Goal: Answer question/provide support

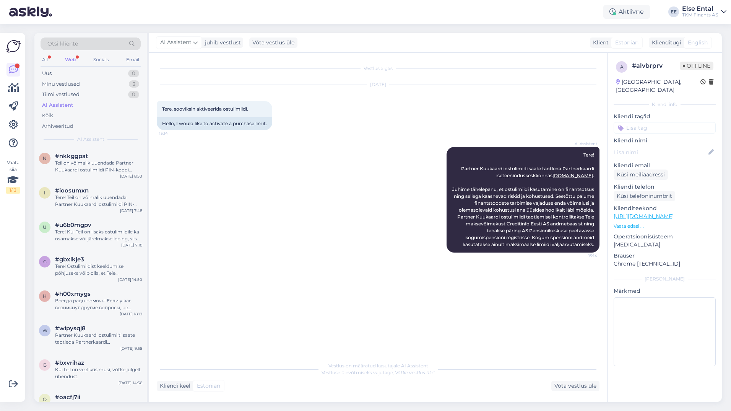
scroll to position [803, 0]
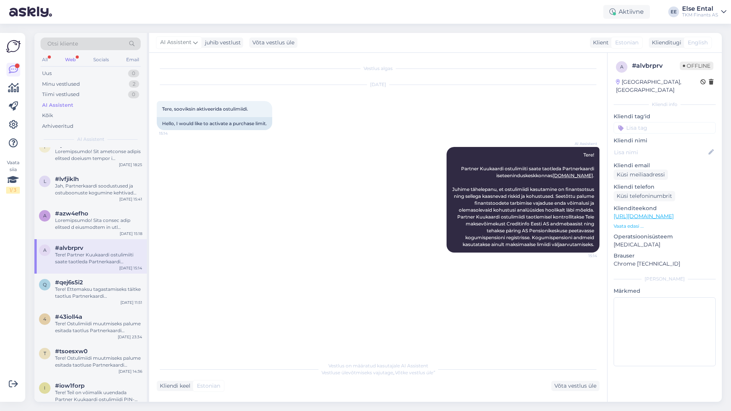
click at [71, 58] on div "Web" at bounding box center [70, 60] width 14 height 10
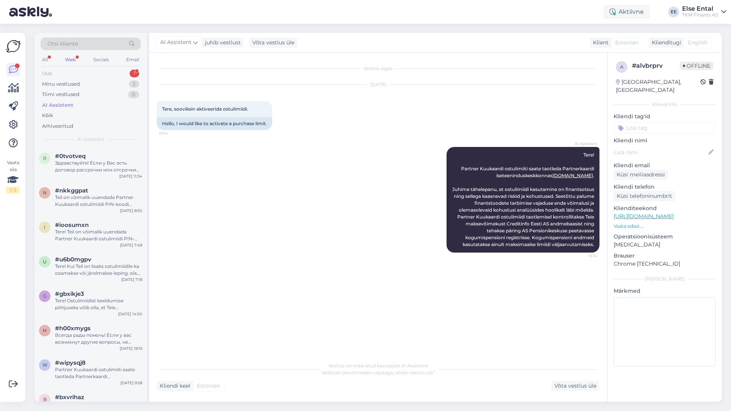
click at [65, 73] on div "Uus 1" at bounding box center [91, 73] width 100 height 11
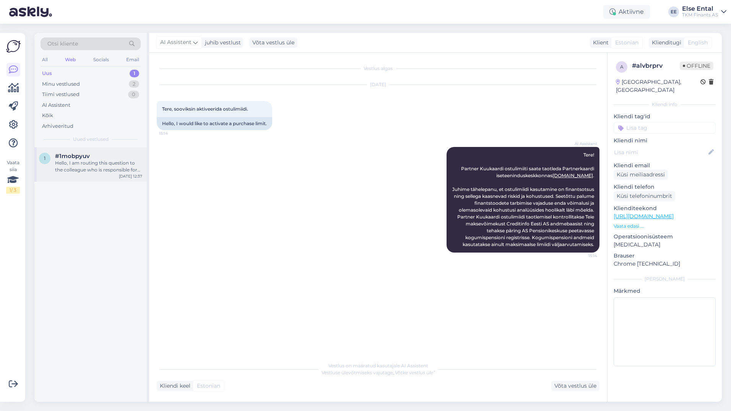
click at [74, 158] on span "#1mobpyuv" at bounding box center [72, 156] width 35 height 7
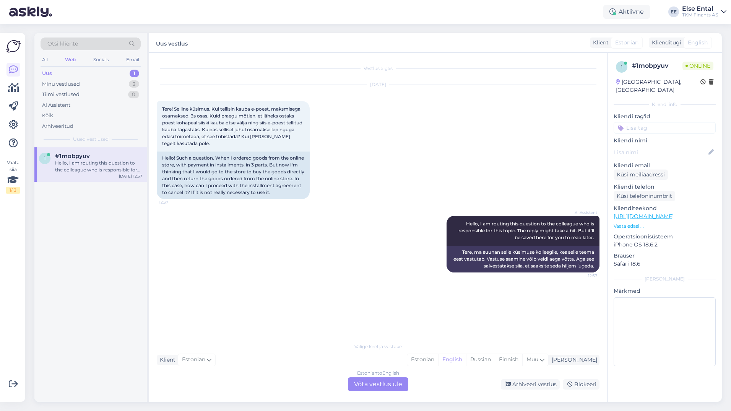
click at [369, 382] on div "Estonian to English Võta vestlus üle" at bounding box center [378, 384] width 60 height 14
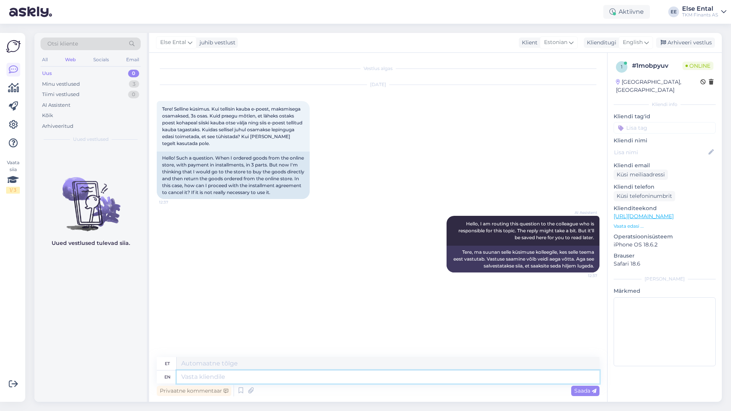
click at [276, 377] on textarea at bounding box center [388, 376] width 423 height 13
click at [626, 38] on div "English" at bounding box center [636, 42] width 34 height 12
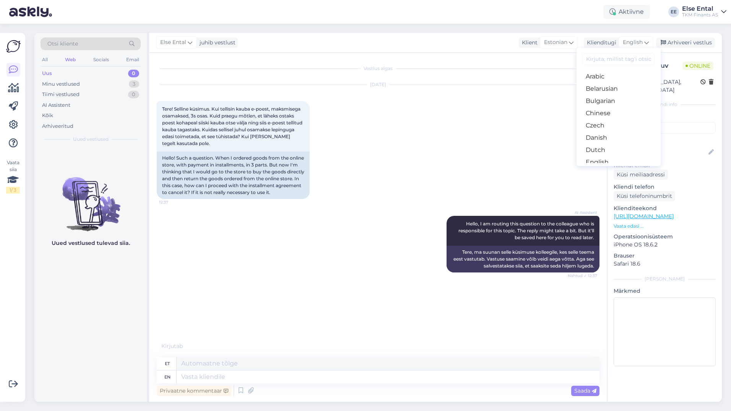
click at [610, 168] on link "Estonian" at bounding box center [618, 174] width 84 height 12
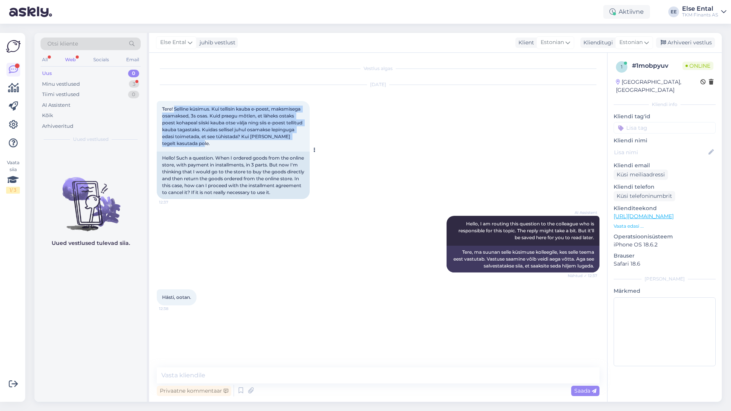
drag, startPoint x: 219, startPoint y: 149, endPoint x: 176, endPoint y: 108, distance: 59.2
click at [176, 108] on div "Tere! Selline küsimus. Kui tellisin kauba e-poest, maksmisega osamaksed, 3s osa…" at bounding box center [233, 126] width 153 height 50
drag, startPoint x: 176, startPoint y: 108, endPoint x: 200, endPoint y: 120, distance: 27.5
copy span "Selline küsimus. Kui tellisin kauba e-poest, maksmisega osamaksed, 3s osas. Kui…"
click at [221, 133] on span "Tere! Selline küsimus. Kui tellisin kauba e-poest, maksmisega osamaksed, 3s osa…" at bounding box center [232, 126] width 141 height 40
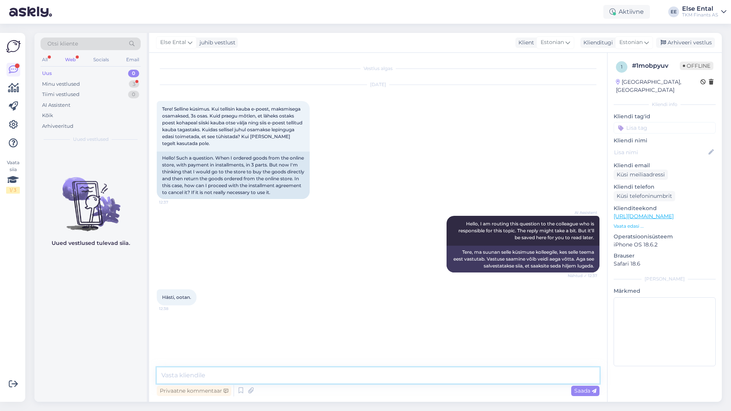
click at [222, 380] on textarea at bounding box center [378, 375] width 443 height 16
click at [60, 85] on div "Minu vestlused" at bounding box center [61, 84] width 38 height 8
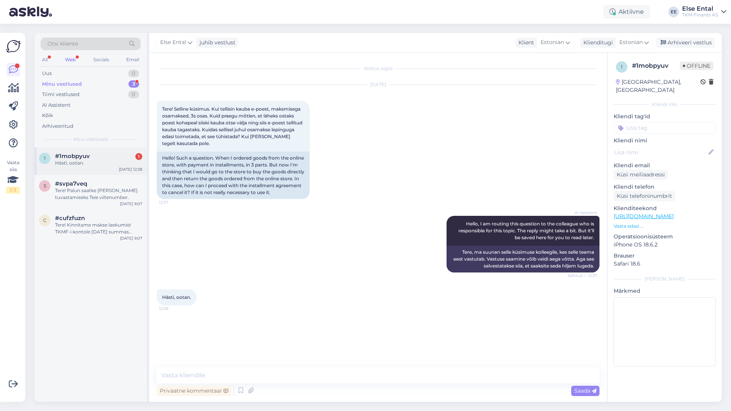
click at [94, 162] on div "Hästi, ootan." at bounding box center [98, 162] width 87 height 7
click at [223, 372] on textarea at bounding box center [378, 375] width 443 height 16
click at [232, 373] on textarea at bounding box center [378, 375] width 443 height 16
paste textarea "Kui tagastad e-poest tellitud kauba, siis tavaliselt tühistatakse ka osamakse l…"
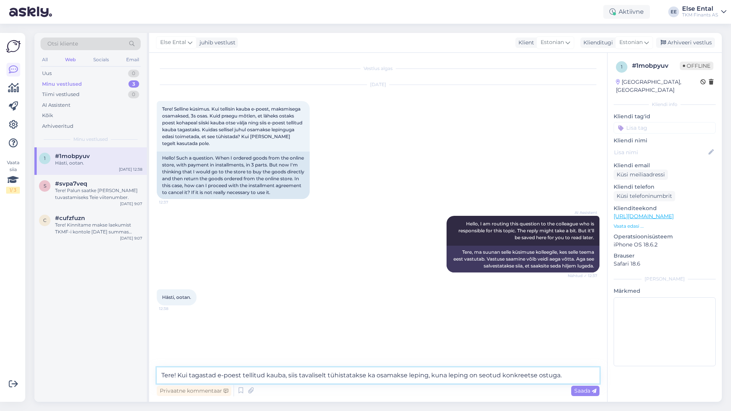
click at [217, 375] on textarea "Tere! Kui tagastad e-poest tellitud kauba, siis tavaliselt tühistatakse ka osam…" at bounding box center [378, 375] width 443 height 16
click at [317, 375] on textarea "Tere! Kui tagastate e-poest tellitud kauba, siis tavaliselt tühistatakse ka osa…" at bounding box center [378, 375] width 443 height 16
click at [545, 372] on textarea "Tere! Kui tagastate e-poest tellitud kauba, siis tühistatakse ka osamakse lepin…" at bounding box center [378, 375] width 443 height 16
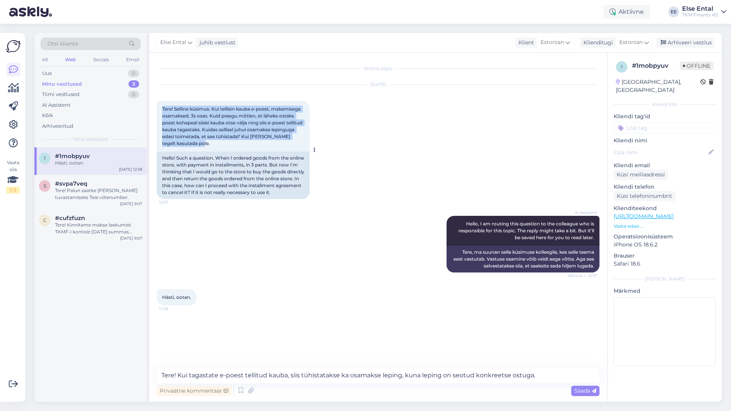
drag, startPoint x: 215, startPoint y: 144, endPoint x: 163, endPoint y: 110, distance: 61.7
click at [163, 110] on div "Tere! Selline küsimus. Kui tellisin kauba e-poest, maksmisega osamaksed, 3s osa…" at bounding box center [233, 126] width 153 height 50
copy span "Tere! Selline küsimus. Kui tellisin kauba e-poest, maksmisega osamaksed, 3s osa…"
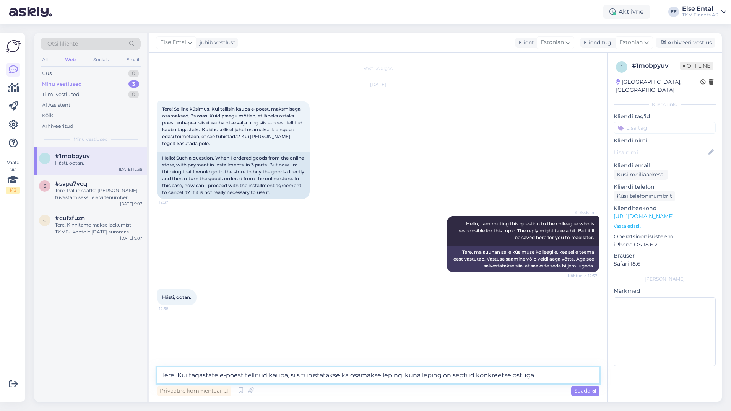
drag, startPoint x: 534, startPoint y: 377, endPoint x: 147, endPoint y: 375, distance: 386.5
click at [147, 375] on div "Otsi kliente All Web Socials Email Uus 0 Minu vestlused 3 Tiimi vestlused 0 AI …" at bounding box center [377, 217] width 687 height 369
click at [270, 373] on textarea "Tere! Kui tagastate e-poest tellitud kauba, siis tühistatakse ka osamakse lepin…" at bounding box center [378, 375] width 443 height 16
click at [541, 376] on textarea "Tere! Kui tagastate e-poest tellitud kauba, siis tühistatakse ka osamakse lepin…" at bounding box center [378, 375] width 443 height 16
click at [276, 225] on div "AI Assistent Hello, I am routing this question to the colleague who is responsi…" at bounding box center [378, 243] width 443 height 73
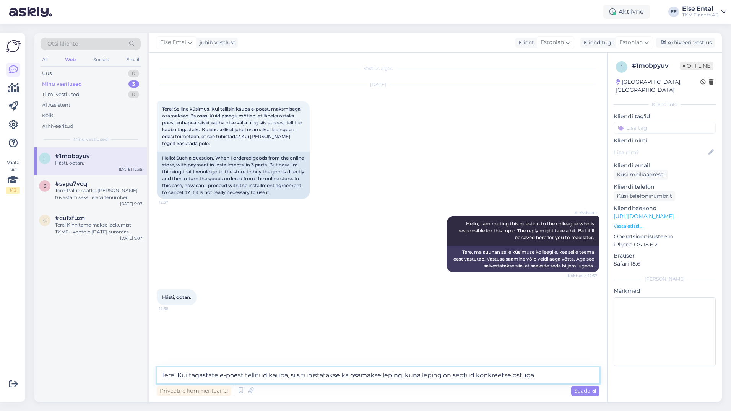
click at [547, 376] on textarea "Tere! Kui tagastate e-poest tellitud kauba, siis tühistatakse ka osamakse lepin…" at bounding box center [378, 375] width 443 height 16
click at [546, 375] on textarea "Tere! Kui tagastate e-poest tellitud kauba, siis tühistatakse ka osamakse lepin…" at bounding box center [378, 375] width 443 height 16
click at [548, 376] on textarea "Tere! Kui tagastate e-poest tellitud kauba, siis tühistatakse ka osamakse lepin…" at bounding box center [378, 375] width 443 height 16
click at [545, 376] on textarea "Tere! Kui tagastate e-poest tellitud kauba, siis tühistatakse ka osamakse lepin…" at bounding box center [378, 375] width 443 height 16
drag, startPoint x: 537, startPoint y: 376, endPoint x: 178, endPoint y: 372, distance: 359.7
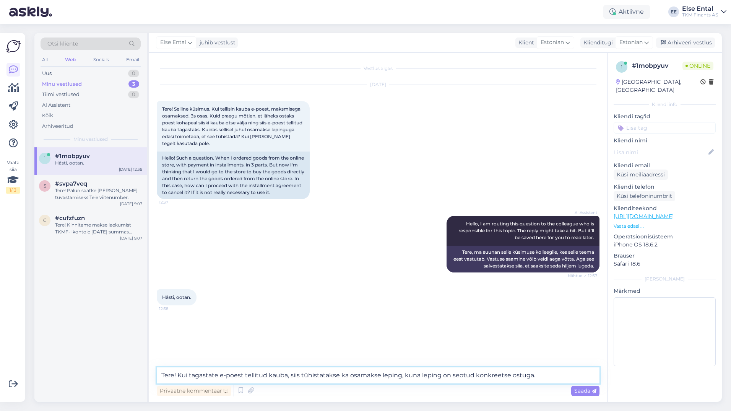
click at [178, 372] on textarea "Tere! Kui tagastate e-poest tellitud kauba, siis tühistatakse ka osamakse lepin…" at bounding box center [378, 375] width 443 height 16
paste textarea "kogu e-poest tellitud kauba ja müüja aktsepteerib tagastuse, loetakse osamakset…"
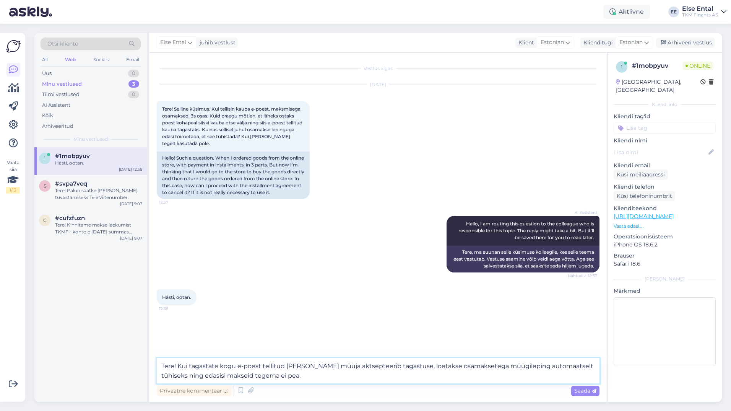
click at [290, 375] on textarea "Tere! Kui tagastate kogu e-poest tellitud [PERSON_NAME] müüja aktsepteerib taga…" at bounding box center [378, 370] width 443 height 25
type textarea "Tere! Kui tagastate kogu e-poest tellitud [PERSON_NAME] müüja aktsepteerib taga…"
click at [585, 392] on span "Saada" at bounding box center [585, 390] width 22 height 7
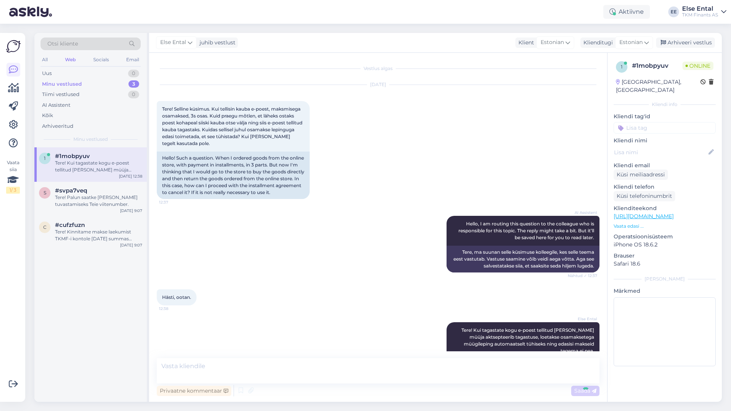
scroll to position [7, 0]
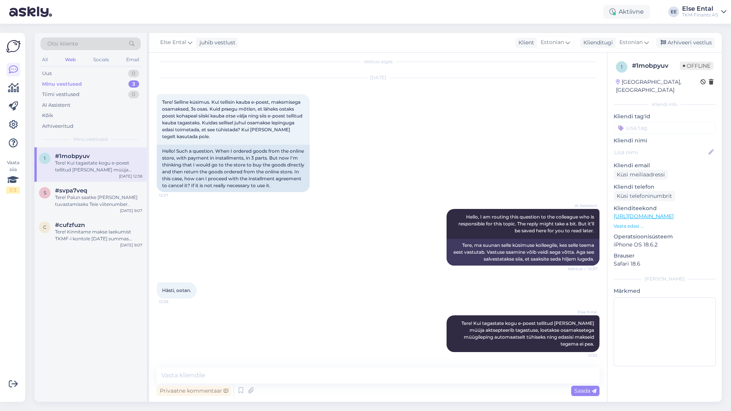
click at [52, 302] on div "1 #1mobpyuv Tere! Kui tagastate kogu e-poest tellitud kauba ja müüja aktsepteer…" at bounding box center [90, 274] width 112 height 254
click at [315, 373] on textarea at bounding box center [378, 375] width 443 height 16
click at [63, 81] on div "Minu vestlused" at bounding box center [62, 84] width 40 height 8
click at [79, 166] on div "Tere! Kui tagastate kogu e-poest tellitud [PERSON_NAME] müüja aktsepteerib taga…" at bounding box center [98, 166] width 87 height 14
click at [633, 18] on div "Aktiivne" at bounding box center [626, 12] width 47 height 14
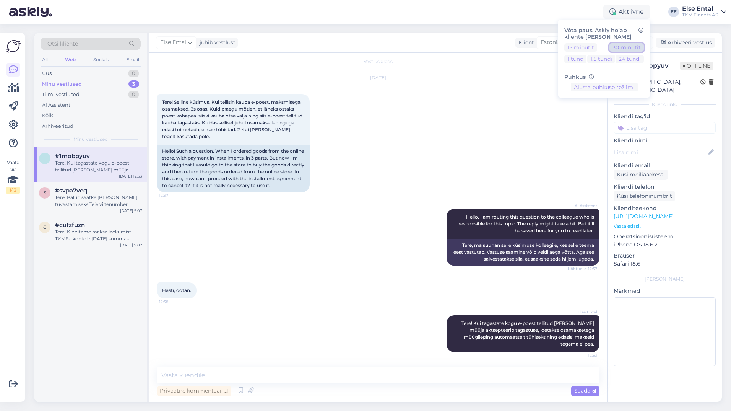
click at [628, 46] on button "30 minutit" at bounding box center [626, 47] width 34 height 8
click at [75, 55] on div "Web" at bounding box center [70, 60] width 14 height 10
click at [70, 195] on div "Tere! Palun saatke [PERSON_NAME] tuvastamiseks Teie viitenumber." at bounding box center [98, 201] width 87 height 14
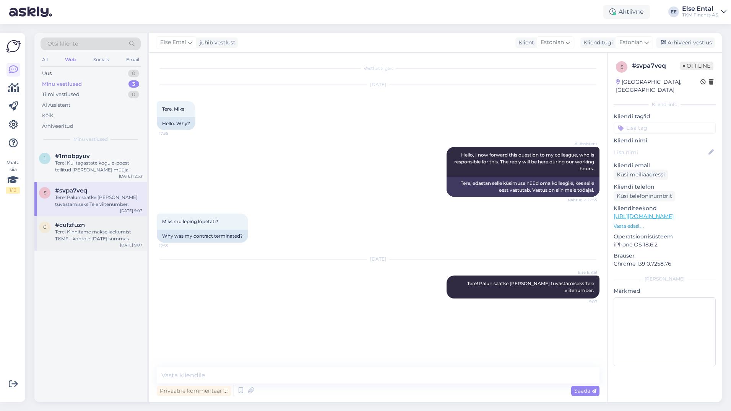
click at [72, 233] on div "Tere! Kinnitame makse laekumist TKMF-i kontole [DATE] summas 513,03 eur. Soovim…" at bounding box center [98, 235] width 87 height 14
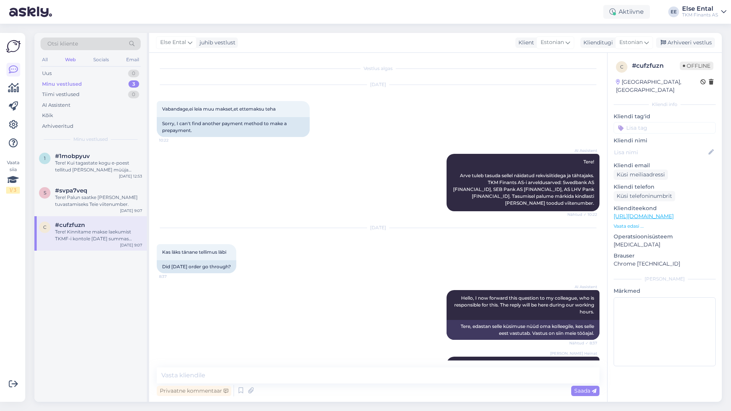
scroll to position [481, 0]
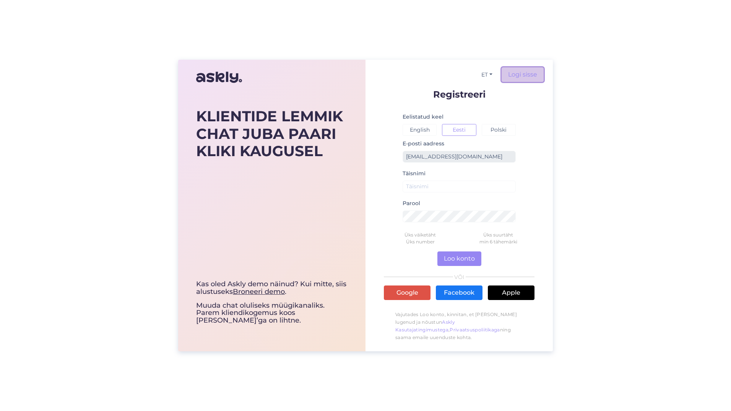
click at [535, 73] on link "Logi sisse" at bounding box center [523, 74] width 42 height 15
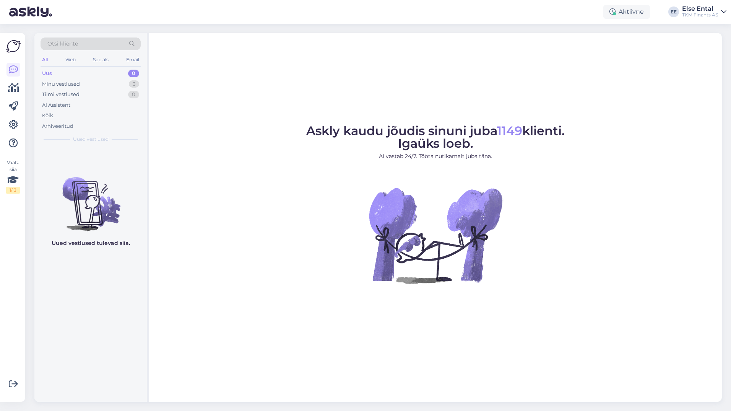
click at [67, 70] on div "Uus 0" at bounding box center [91, 73] width 100 height 11
click at [14, 71] on icon at bounding box center [13, 69] width 9 height 9
click at [73, 83] on div "Minu vestlused" at bounding box center [61, 84] width 38 height 8
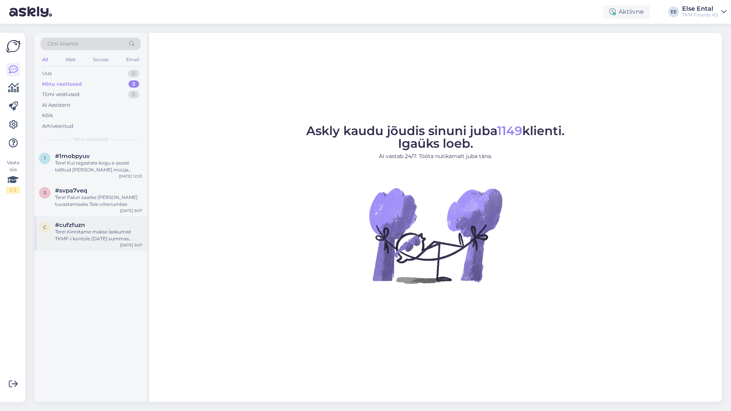
click at [104, 235] on div "Tere! Kinnitame makse laekumist TKMF-i kontole [DATE] summas 513,03 eur. Soovim…" at bounding box center [98, 235] width 87 height 14
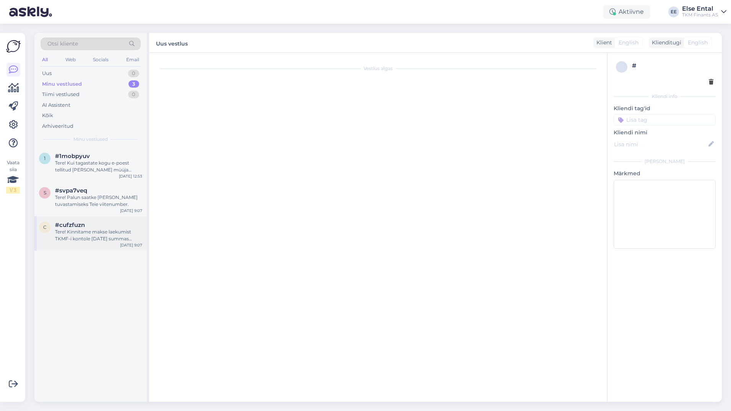
scroll to position [481, 0]
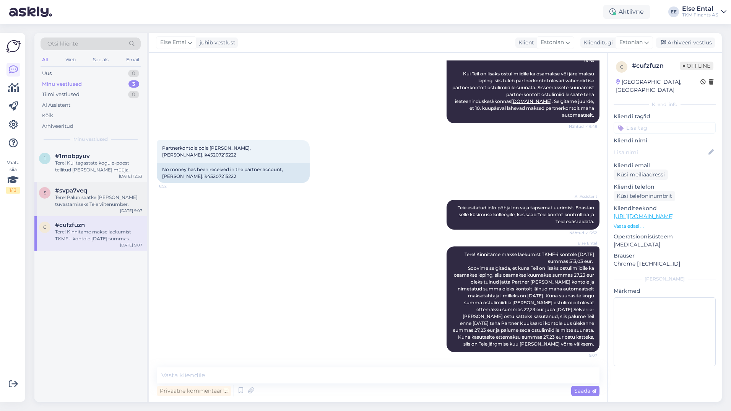
click at [94, 205] on div "Tere! Palun saatke [PERSON_NAME] tuvastamiseks Teie viitenumber." at bounding box center [98, 201] width 87 height 14
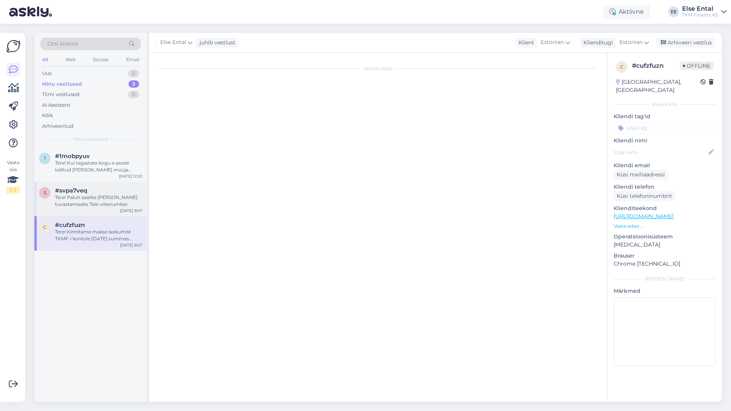
scroll to position [0, 0]
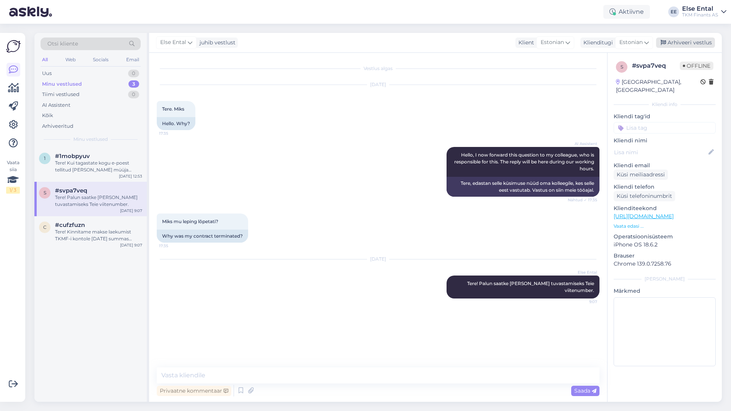
click at [676, 45] on div "Arhiveeri vestlus" at bounding box center [685, 42] width 59 height 10
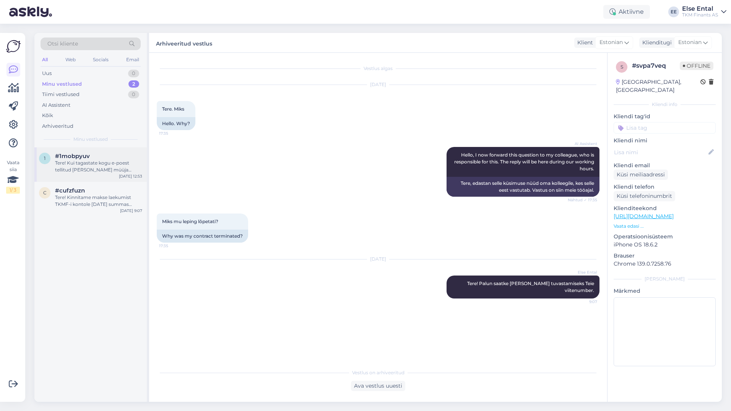
click at [60, 169] on div "Tere! Kui tagastate kogu e-poest tellitud [PERSON_NAME] müüja aktsepteerib taga…" at bounding box center [98, 166] width 87 height 14
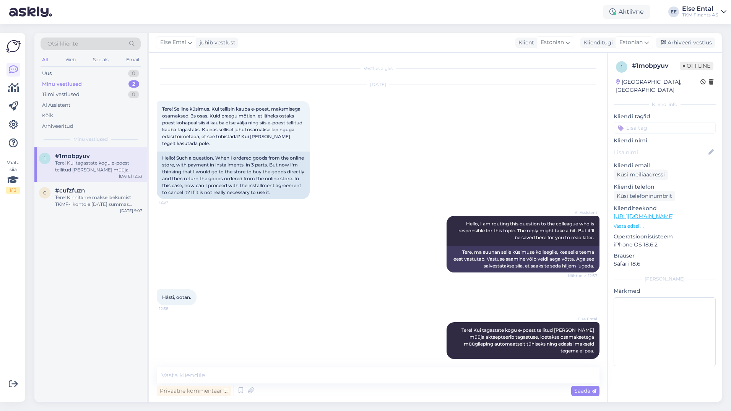
scroll to position [7, 0]
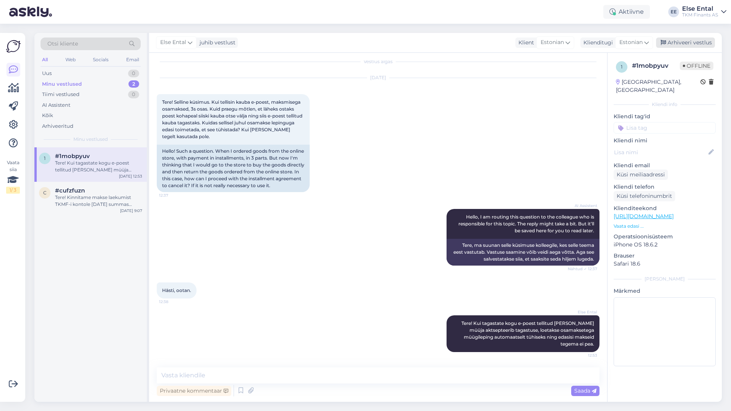
click at [689, 42] on div "Arhiveeri vestlus" at bounding box center [685, 42] width 59 height 10
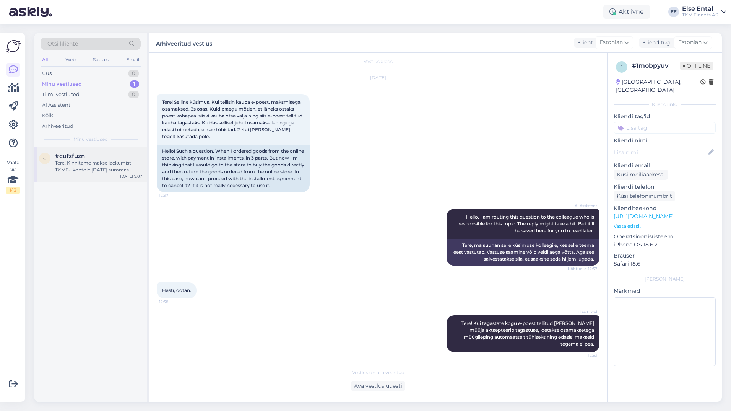
click at [85, 172] on div "Tere! Kinnitame makse laekumist TKMF-i kontole [DATE] summas 513,03 eur. Soovim…" at bounding box center [98, 166] width 87 height 14
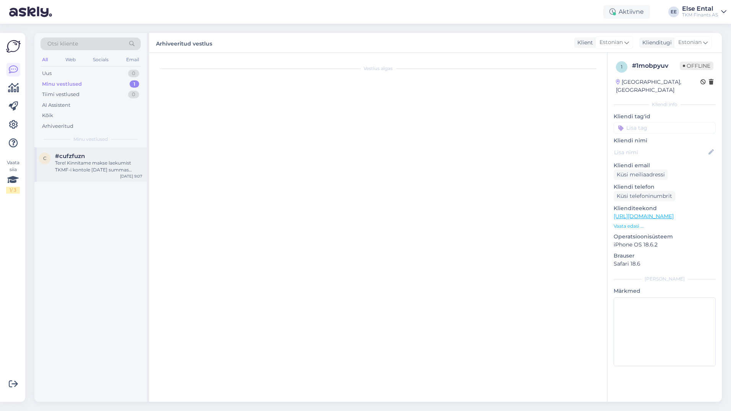
scroll to position [481, 0]
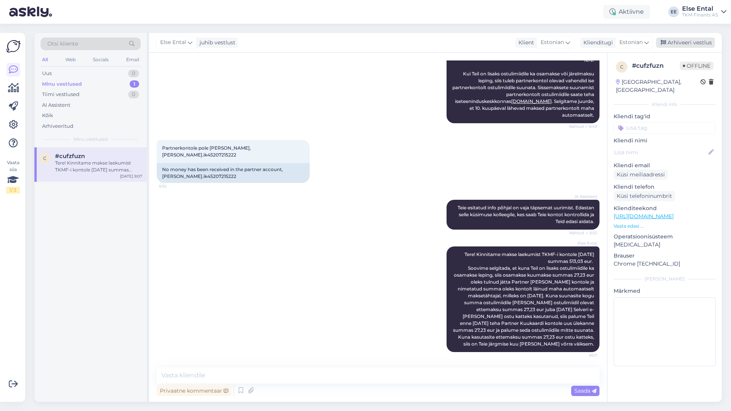
click at [676, 45] on div "Arhiveeri vestlus" at bounding box center [685, 42] width 59 height 10
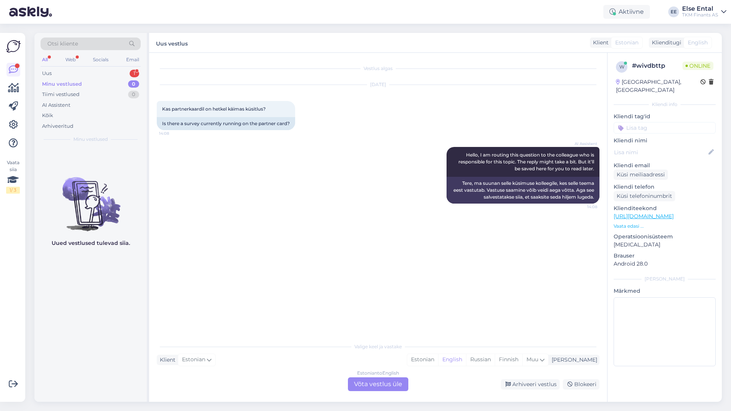
scroll to position [0, 0]
click at [96, 72] on div "Uus 1" at bounding box center [91, 73] width 100 height 11
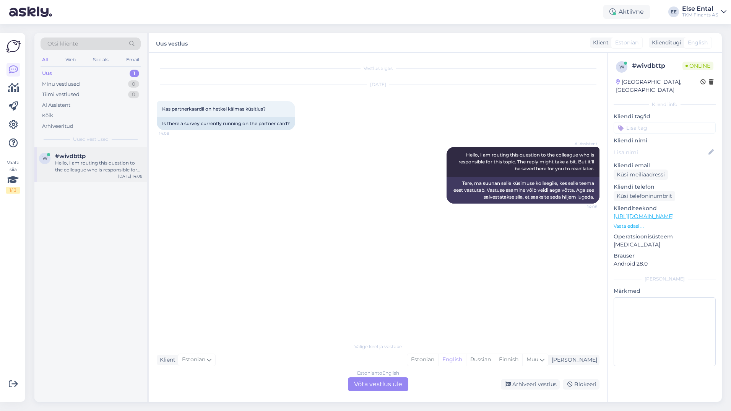
click at [69, 153] on span "#wivdbttp" at bounding box center [70, 156] width 31 height 7
click at [364, 385] on div "Estonian to English Võta vestlus üle" at bounding box center [378, 384] width 60 height 14
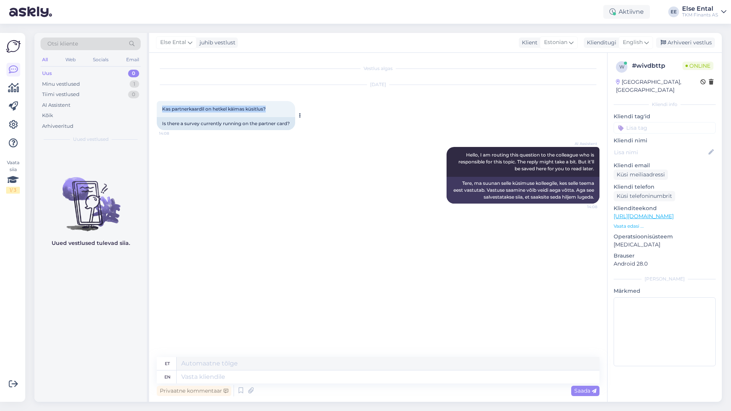
drag, startPoint x: 274, startPoint y: 110, endPoint x: 162, endPoint y: 111, distance: 112.0
click at [162, 111] on div "Kas partnerkaardil on hetkel käimas küsitlus? 14:08" at bounding box center [226, 109] width 138 height 16
copy span "Kas partnerkaardil on hetkel käimas küsitlus?"
click at [67, 339] on div "Uued vestlused tulevad siia." at bounding box center [90, 274] width 112 height 254
click at [626, 41] on span "English" at bounding box center [633, 42] width 20 height 8
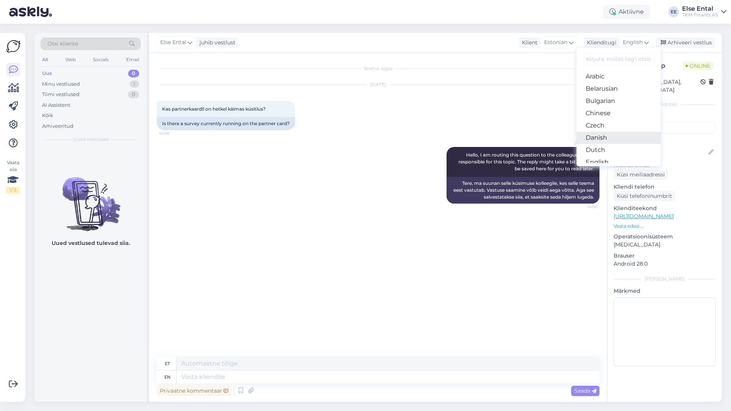
scroll to position [38, 0]
click at [604, 135] on link "Estonian" at bounding box center [618, 136] width 84 height 12
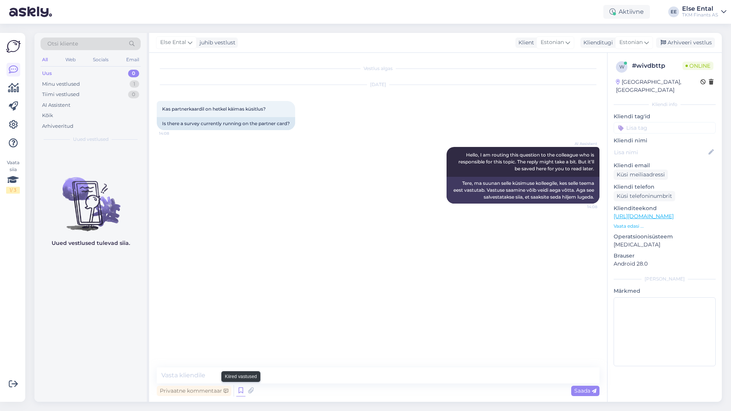
click at [240, 391] on icon at bounding box center [240, 390] width 9 height 11
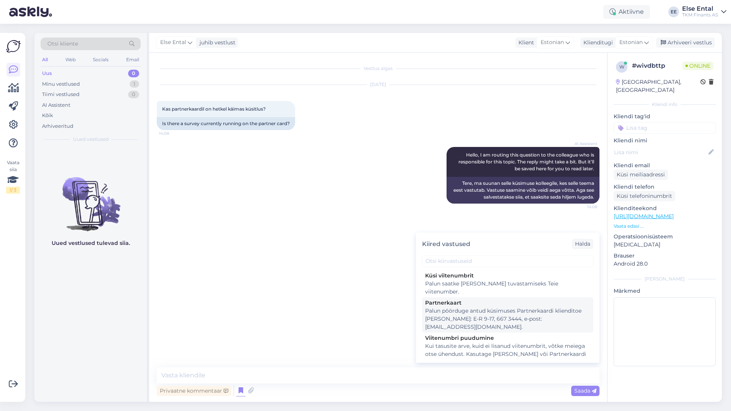
click at [550, 309] on div "Palun pöörduge antud küsimuses Partnerkaardi klienditoe [PERSON_NAME]: E-R 9-17…" at bounding box center [507, 319] width 165 height 24
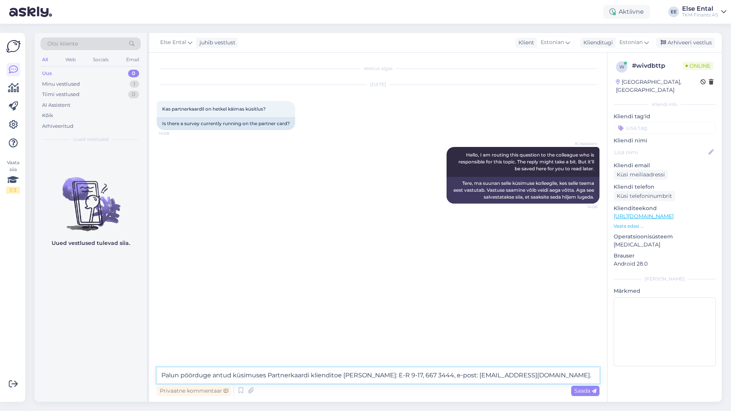
click at [533, 377] on textarea "Palun pöörduge antud küsimuses Partnerkaardi klienditoe [PERSON_NAME]: E-R 9-17…" at bounding box center [378, 375] width 443 height 16
type textarea "Palun pöörduge antud küsimuses Partnerkaardi klienditoe [PERSON_NAME]: E-R 9-17…"
click at [584, 387] on span "Saada" at bounding box center [585, 390] width 22 height 7
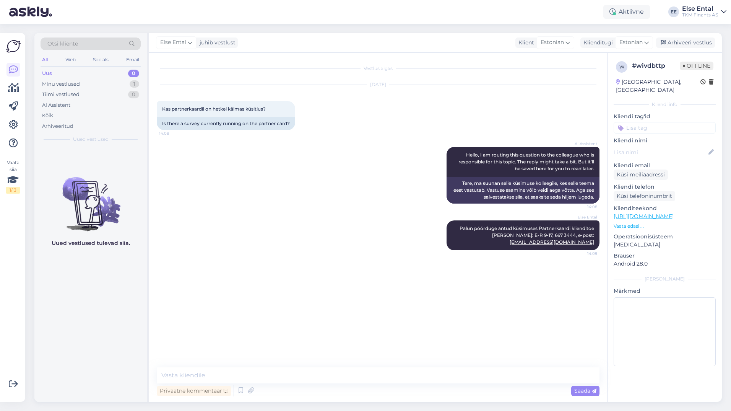
click at [118, 386] on div "Uued vestlused tulevad siia." at bounding box center [90, 274] width 112 height 254
